Goal: Entertainment & Leisure: Consume media (video, audio)

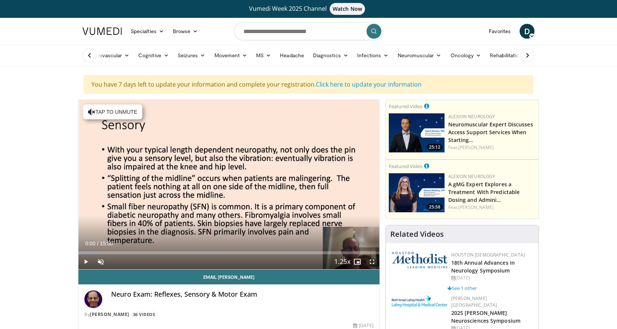
click at [552, 18] on header "Specialties Adult & Family Medicine Allergy, Asthma, Immunology Anesthesiology …" at bounding box center [308, 42] width 617 height 48
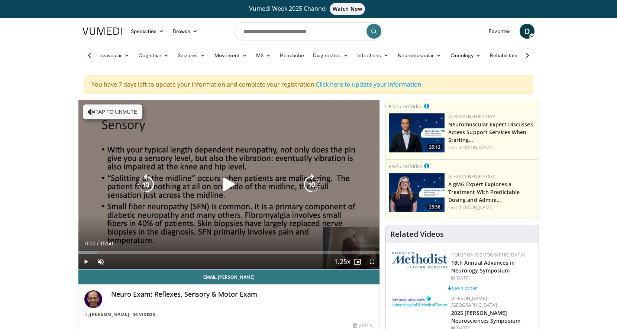
click at [233, 179] on icon "Video Player" at bounding box center [229, 184] width 21 height 21
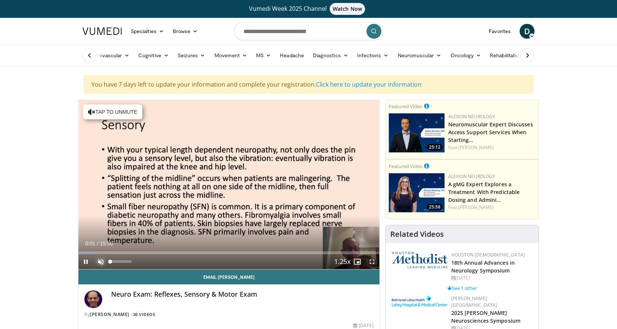
click at [99, 260] on span "Video Player" at bounding box center [100, 261] width 15 height 15
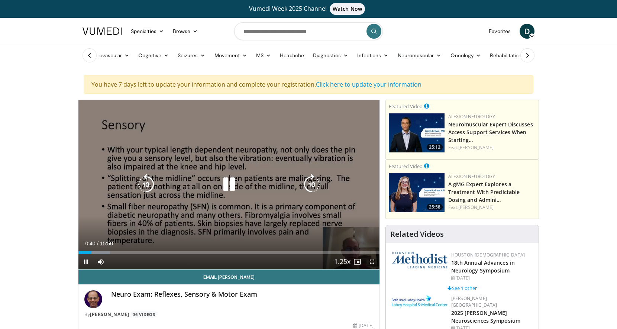
click at [231, 182] on icon "Video Player" at bounding box center [229, 184] width 21 height 21
click at [222, 183] on icon "Video Player" at bounding box center [229, 184] width 21 height 21
click at [230, 180] on icon "Video Player" at bounding box center [229, 184] width 21 height 21
click at [228, 185] on icon "Video Player" at bounding box center [229, 184] width 21 height 21
click at [226, 186] on icon "Video Player" at bounding box center [229, 184] width 21 height 21
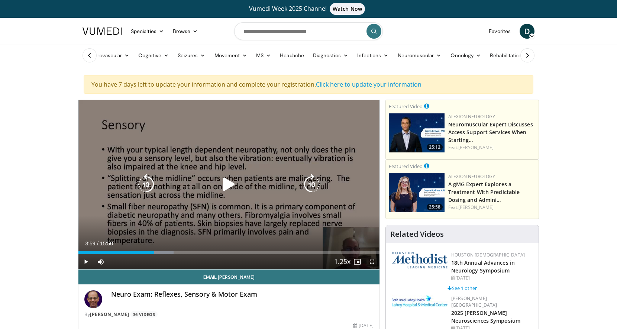
click at [230, 182] on icon "Video Player" at bounding box center [229, 184] width 21 height 21
click at [234, 183] on icon "Video Player" at bounding box center [229, 184] width 21 height 21
click at [226, 180] on icon "Video Player" at bounding box center [229, 184] width 21 height 21
click at [228, 188] on icon "Video Player" at bounding box center [229, 184] width 21 height 21
click at [225, 174] on icon "Video Player" at bounding box center [229, 184] width 21 height 21
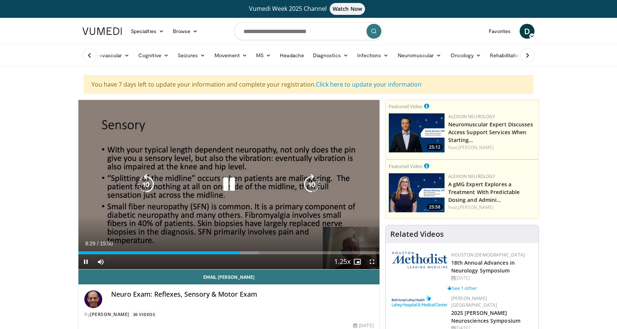
click at [231, 185] on icon "Video Player" at bounding box center [229, 184] width 21 height 21
click at [216, 189] on div "Video Player" at bounding box center [229, 184] width 181 height 15
click at [229, 182] on icon "Video Player" at bounding box center [229, 184] width 21 height 21
click at [229, 182] on div "10 seconds Tap to unmute" at bounding box center [228, 184] width 301 height 169
click at [227, 181] on icon "Video Player" at bounding box center [229, 184] width 21 height 21
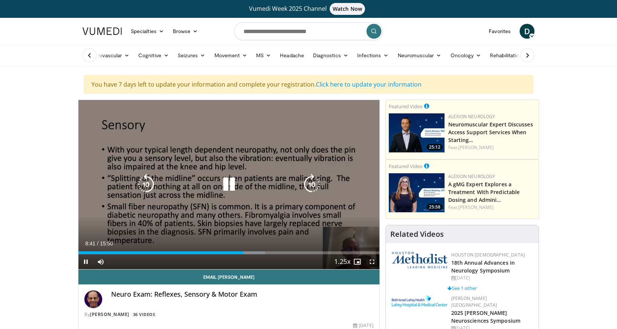
click at [223, 184] on icon "Video Player" at bounding box center [229, 184] width 21 height 21
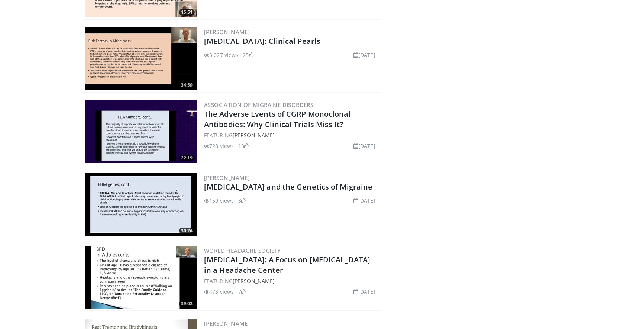
scroll to position [21, 0]
